Goal: Information Seeking & Learning: Find specific fact

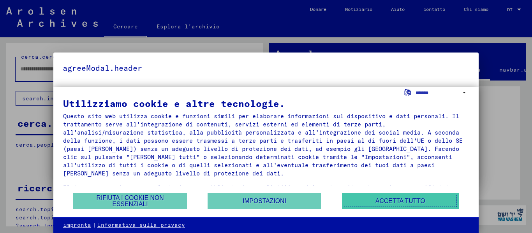
click at [397, 199] on font "Accetta tutto" at bounding box center [400, 201] width 50 height 7
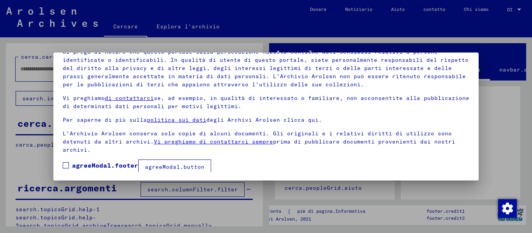
scroll to position [62, 0]
click at [61, 163] on mat-dialog-content "I nostri termini d'uso sono stati stabiliti dal Comitato internazionale, il mas…" at bounding box center [265, 95] width 425 height 151
click at [68, 165] on span at bounding box center [66, 165] width 6 height 6
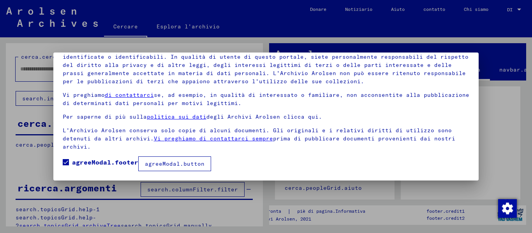
click at [158, 164] on font "agreeModal.button" at bounding box center [175, 163] width 60 height 7
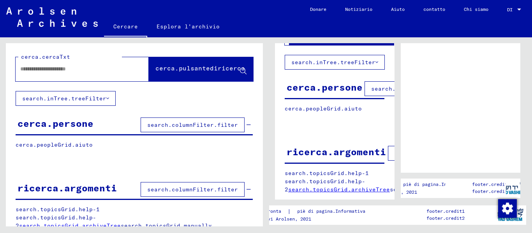
scroll to position [76, 0]
click at [63, 121] on font "cerca.persone" at bounding box center [56, 124] width 76 height 12
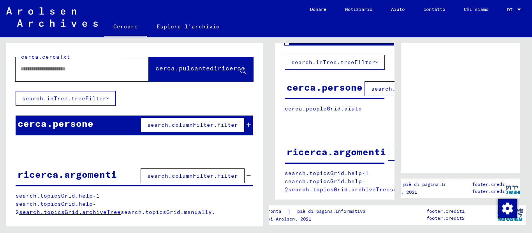
click at [203, 126] on font "search.columnFilter.filter" at bounding box center [192, 124] width 91 height 7
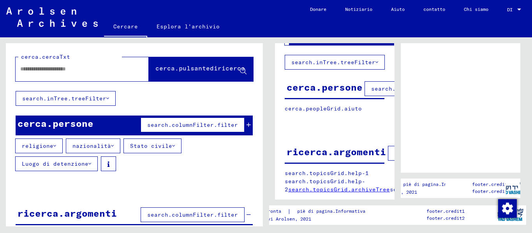
click at [53, 145] on icon at bounding box center [54, 145] width 3 height 5
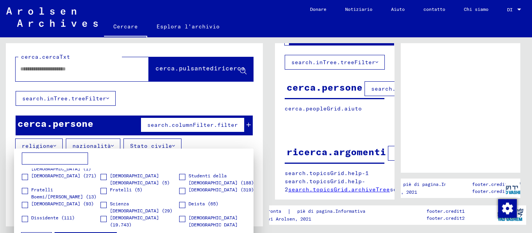
scroll to position [55, 0]
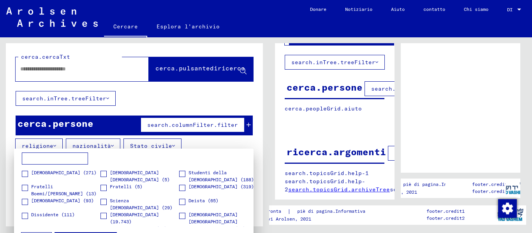
click at [23, 202] on span at bounding box center [25, 202] width 6 height 6
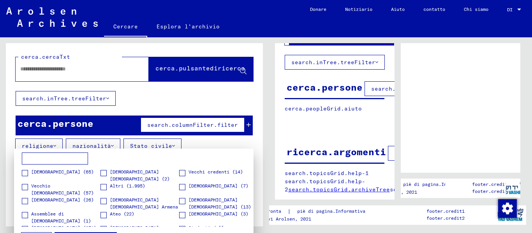
click at [247, 142] on div at bounding box center [266, 116] width 532 height 233
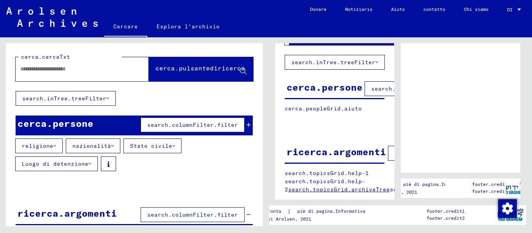
click at [111, 146] on icon at bounding box center [112, 145] width 3 height 5
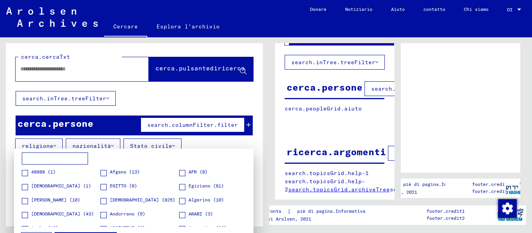
drag, startPoint x: 269, startPoint y: 146, endPoint x: 276, endPoint y: 165, distance: 21.3
click at [276, 165] on div at bounding box center [266, 116] width 532 height 233
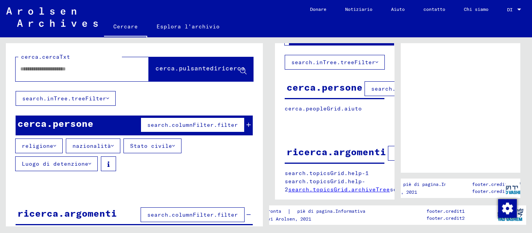
click at [332, 218] on p "Copyright © Archivi Arolsen, 2021" at bounding box center [316, 219] width 191 height 7
click at [329, 216] on p "Copyright © Archivi Arolsen, 2021" at bounding box center [316, 219] width 191 height 7
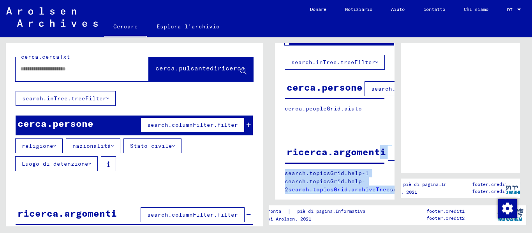
scroll to position [23, 108]
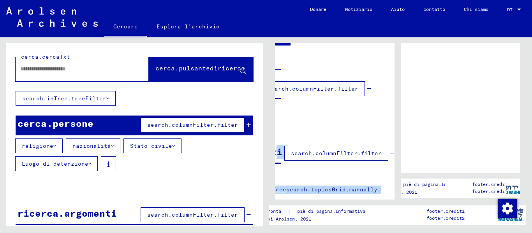
drag, startPoint x: 381, startPoint y: 118, endPoint x: 422, endPoint y: 116, distance: 40.9
click at [422, 11] on div "cerca.cercaTxt cerca.pulsantediricerca search.inTree.treeFilter cerca.persone s…" at bounding box center [397, 11] width 257 height 0
click at [339, 109] on div "cerca.cercaTxt cerca.pulsantediricerca search.inTree.treeFilter cerca.persone s…" at bounding box center [334, 110] width 119 height 189
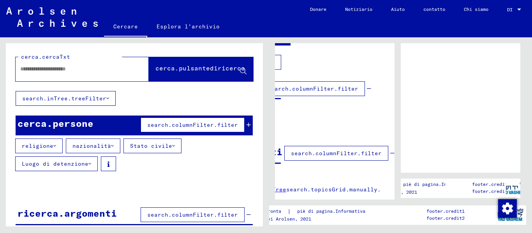
click at [339, 109] on div "cerca.cercaTxt cerca.pulsantediricerca search.inTree.treeFilter cerca.persone s…" at bounding box center [334, 110] width 119 height 189
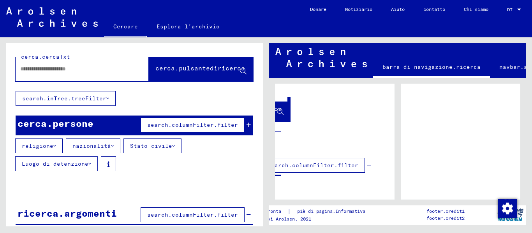
scroll to position [0, 0]
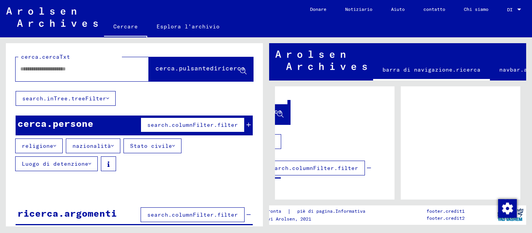
click at [399, 69] on font "barra di navigazione.ricerca" at bounding box center [431, 69] width 98 height 7
